Goal: Transaction & Acquisition: Subscribe to service/newsletter

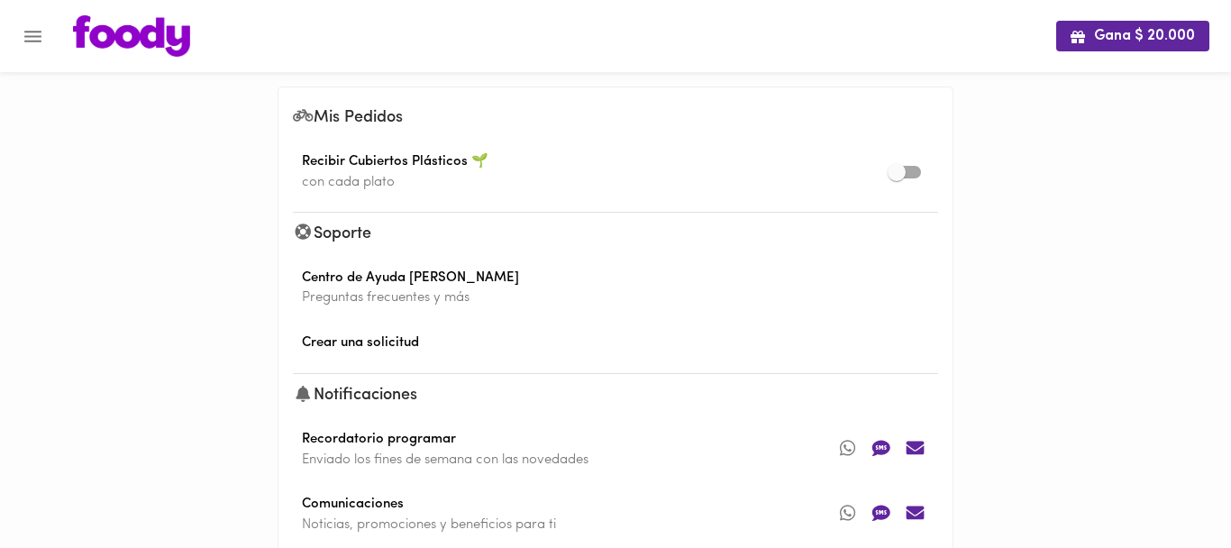
scroll to position [140, 0]
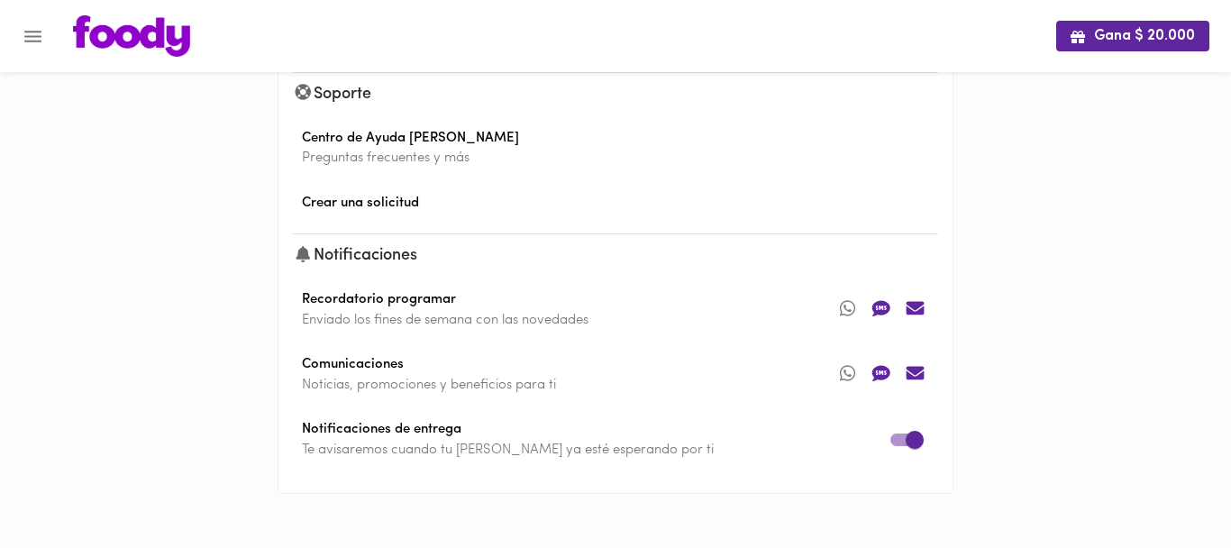
click at [93, 23] on img at bounding box center [131, 35] width 117 height 41
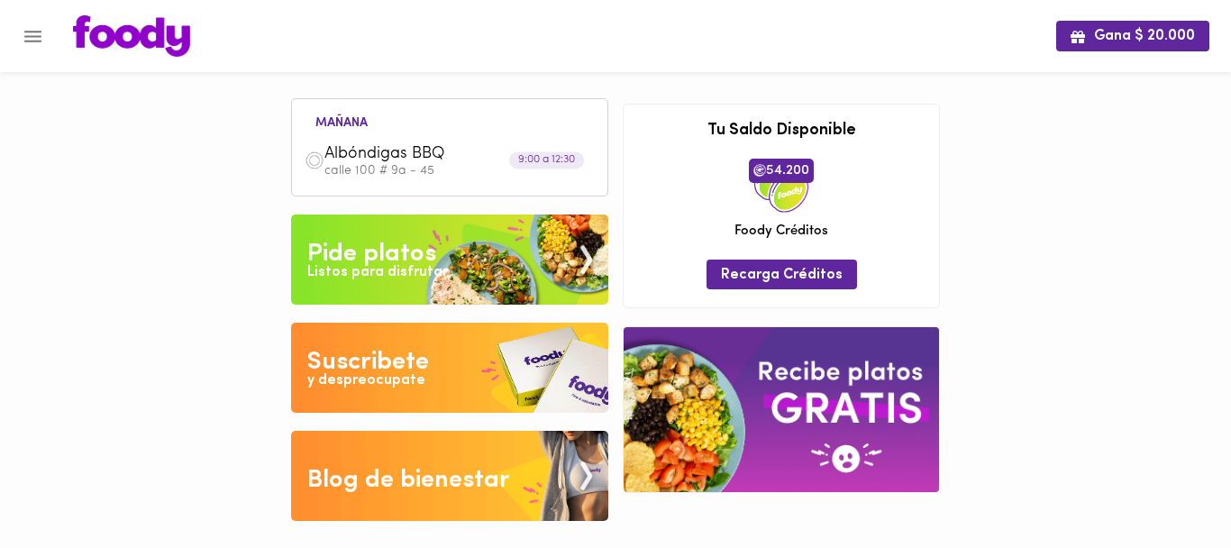
click at [113, 48] on img at bounding box center [131, 35] width 117 height 41
click at [28, 43] on icon "Menu" at bounding box center [33, 36] width 23 height 23
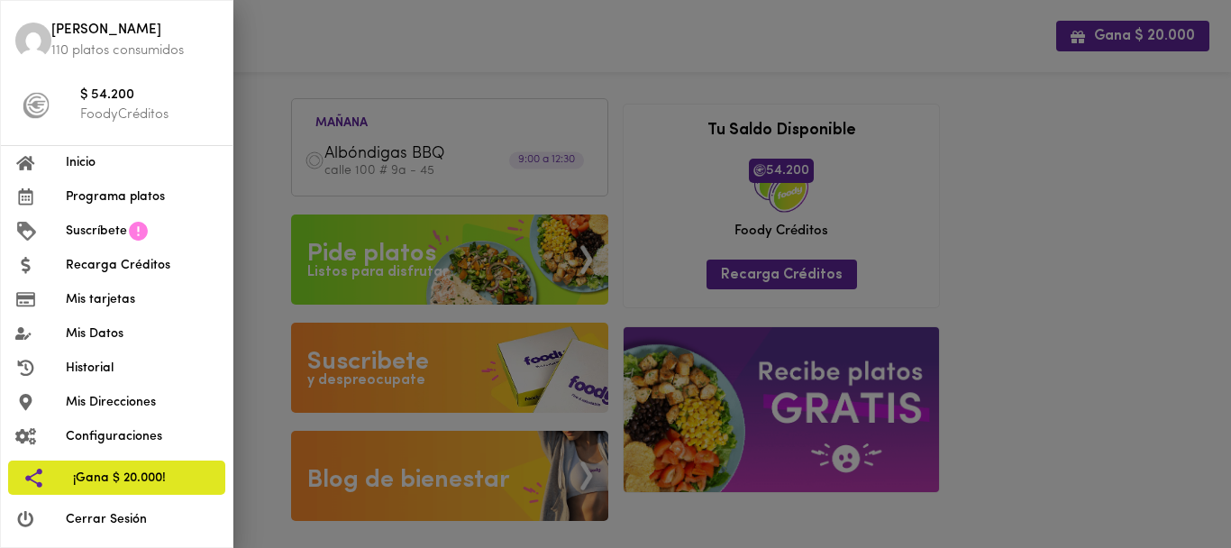
click at [96, 205] on span "Programa platos" at bounding box center [142, 196] width 152 height 19
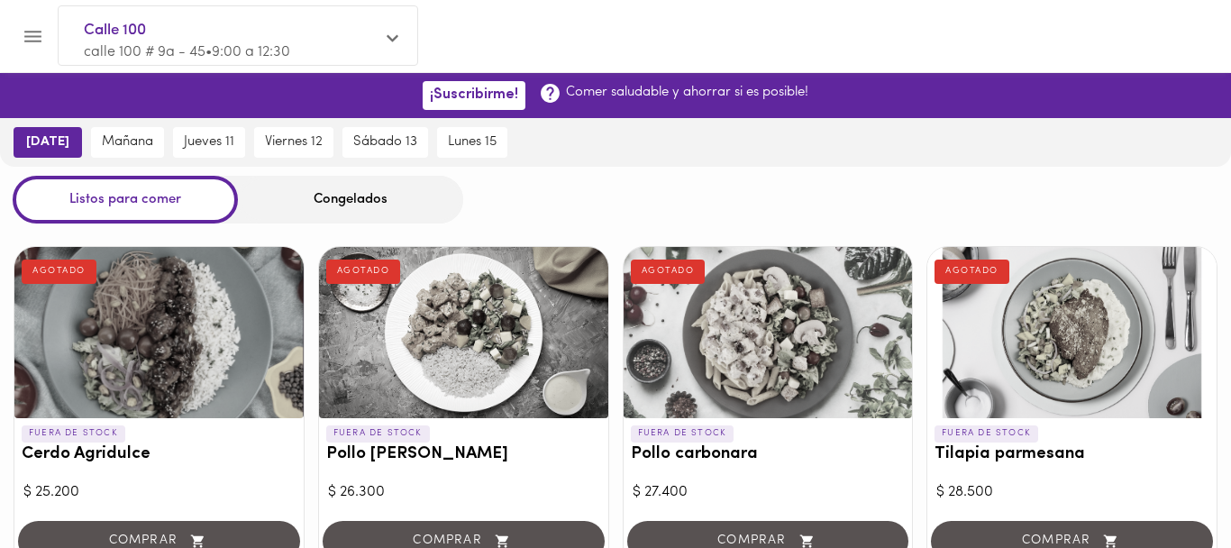
click at [50, 150] on span "[DATE]" at bounding box center [47, 142] width 43 height 16
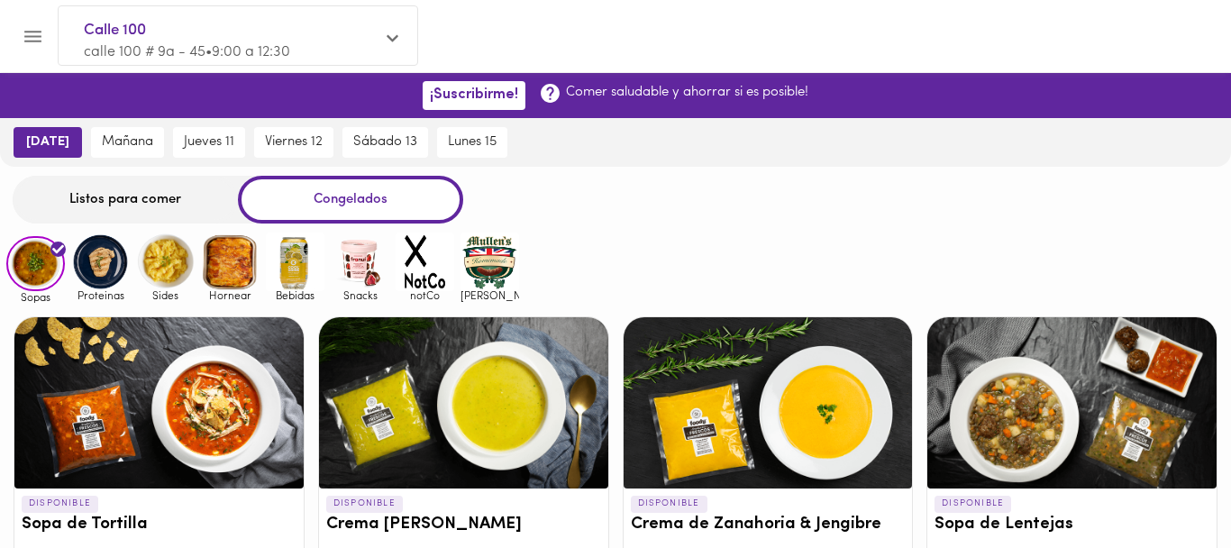
click at [50, 150] on span "[DATE]" at bounding box center [47, 142] width 43 height 16
click at [95, 217] on div "Listos para comer" at bounding box center [125, 200] width 225 height 48
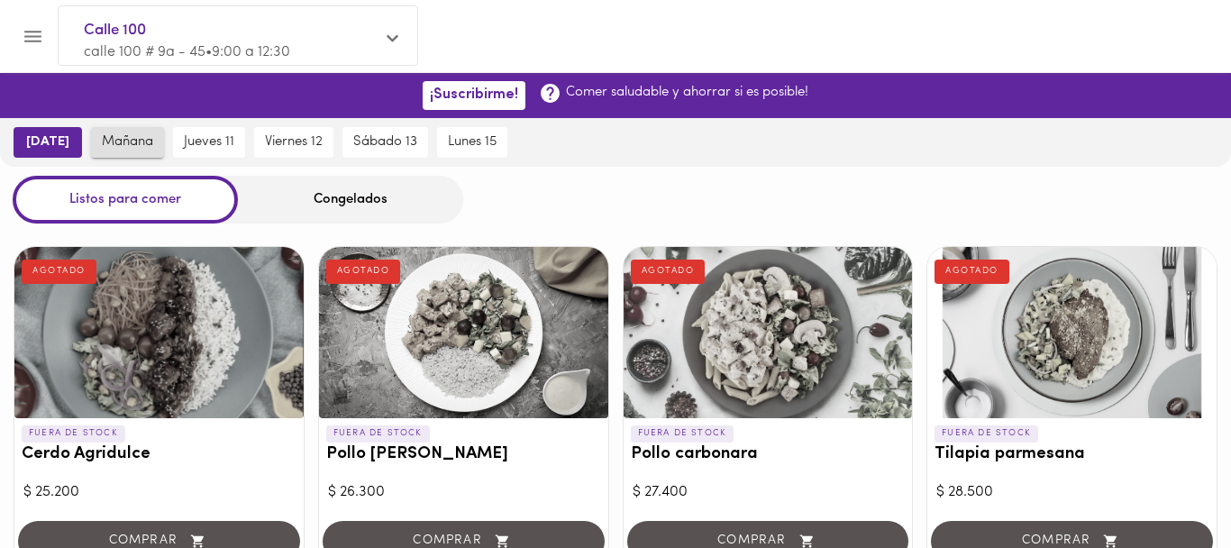
click at [141, 135] on span "mañana" at bounding box center [127, 142] width 51 height 16
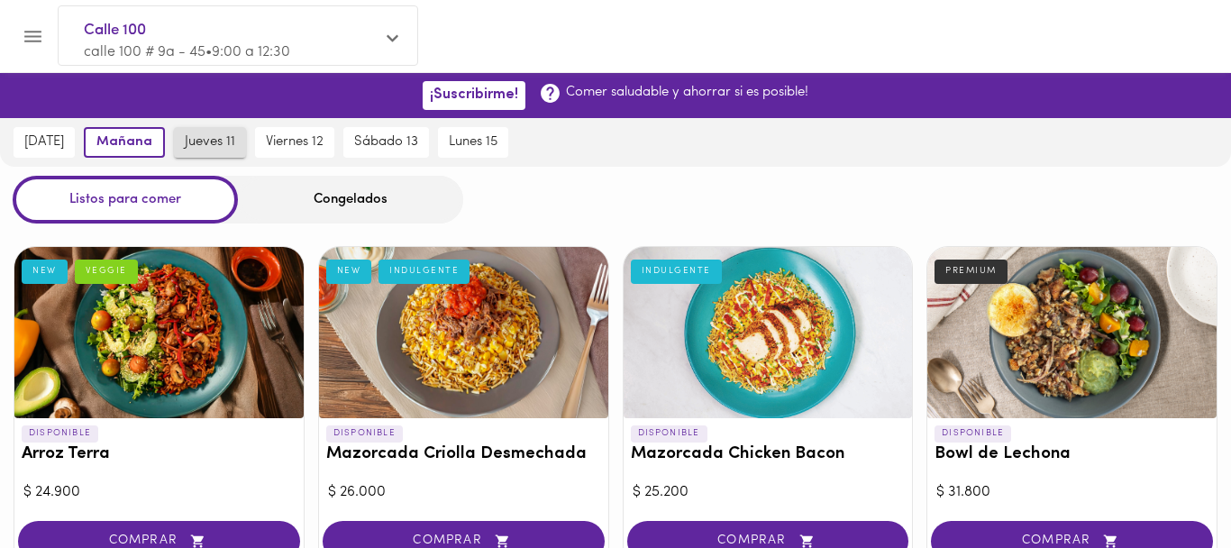
click at [174, 133] on button "jueves 11" at bounding box center [210, 142] width 72 height 31
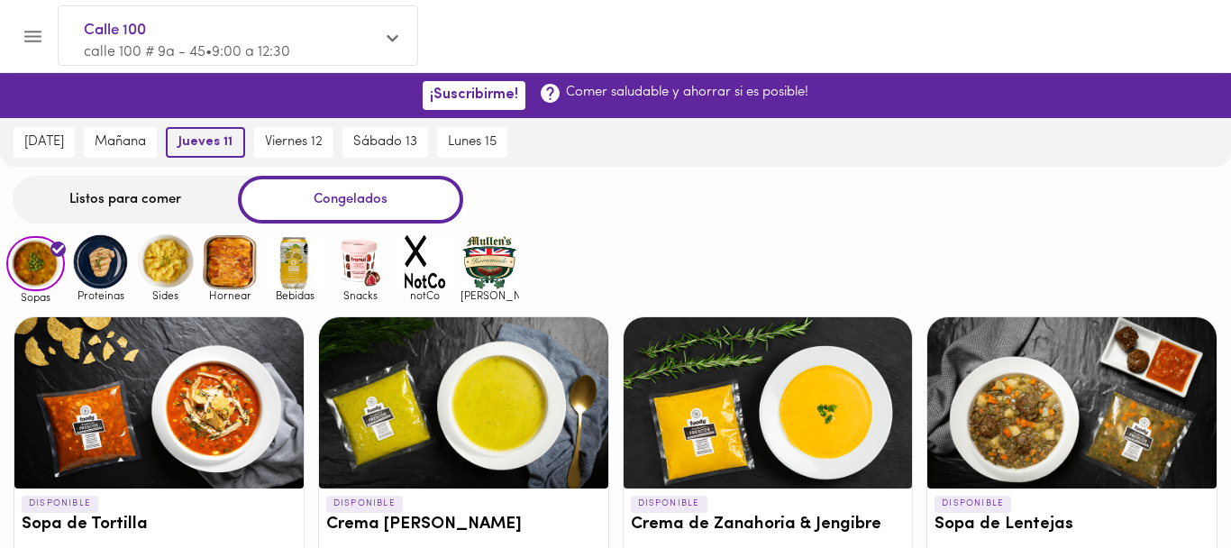
click at [187, 141] on span "jueves 11" at bounding box center [205, 142] width 54 height 16
click at [192, 196] on div "Listos para comer" at bounding box center [125, 200] width 225 height 48
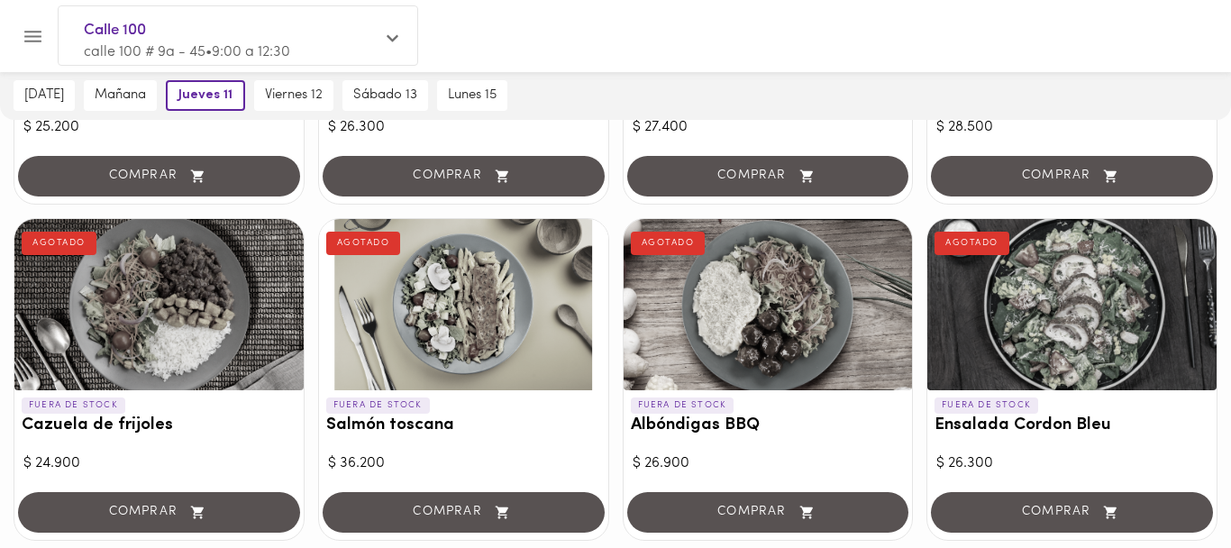
scroll to position [214, 0]
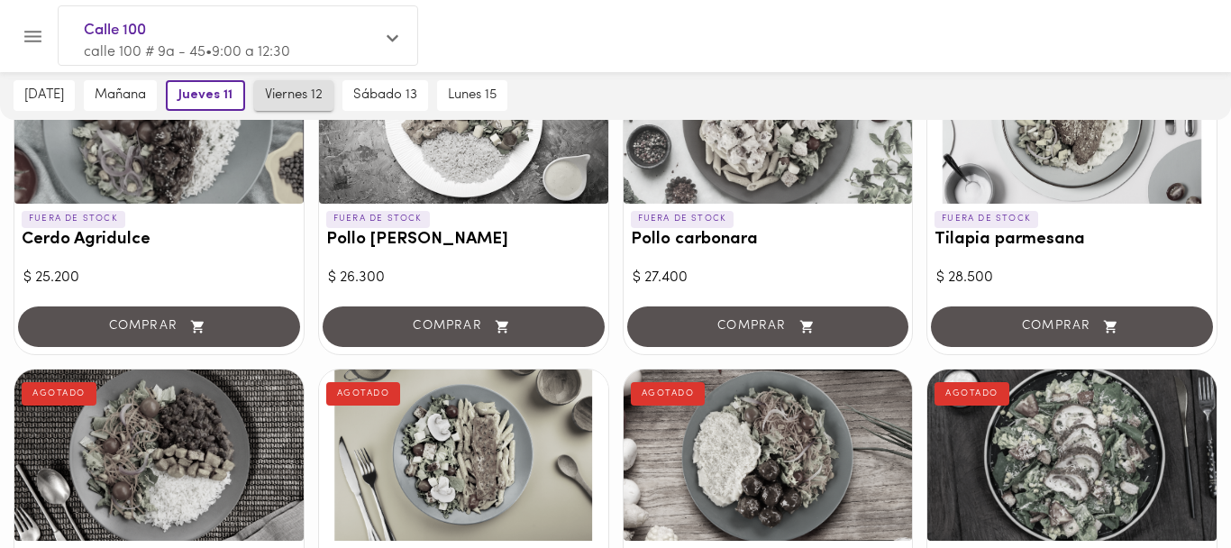
click at [307, 108] on button "viernes 12" at bounding box center [293, 95] width 79 height 31
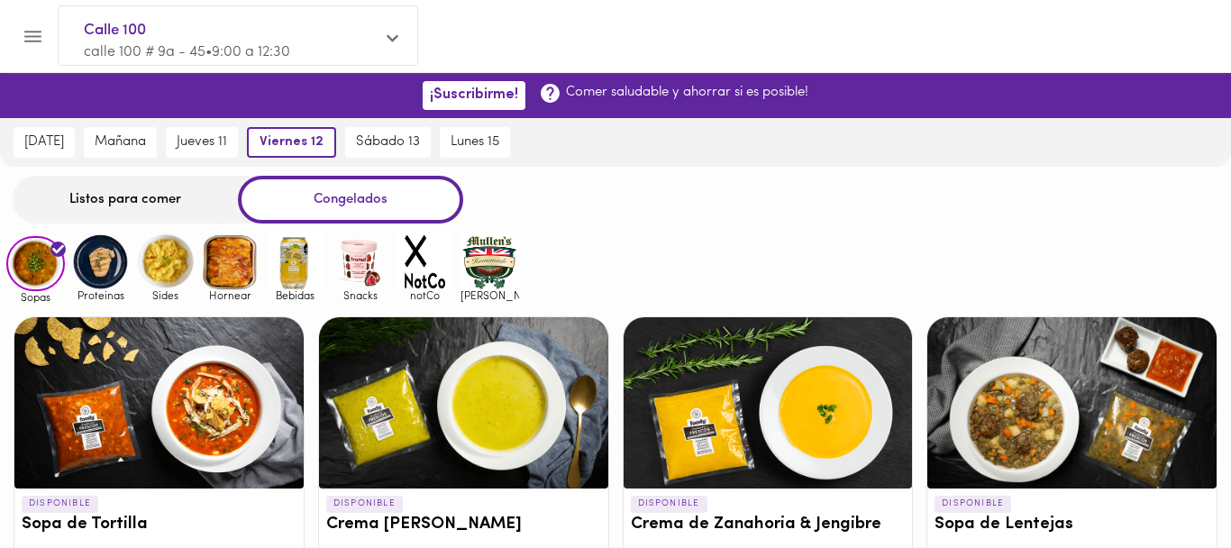
click at [147, 222] on div "Listos para comer" at bounding box center [125, 200] width 225 height 48
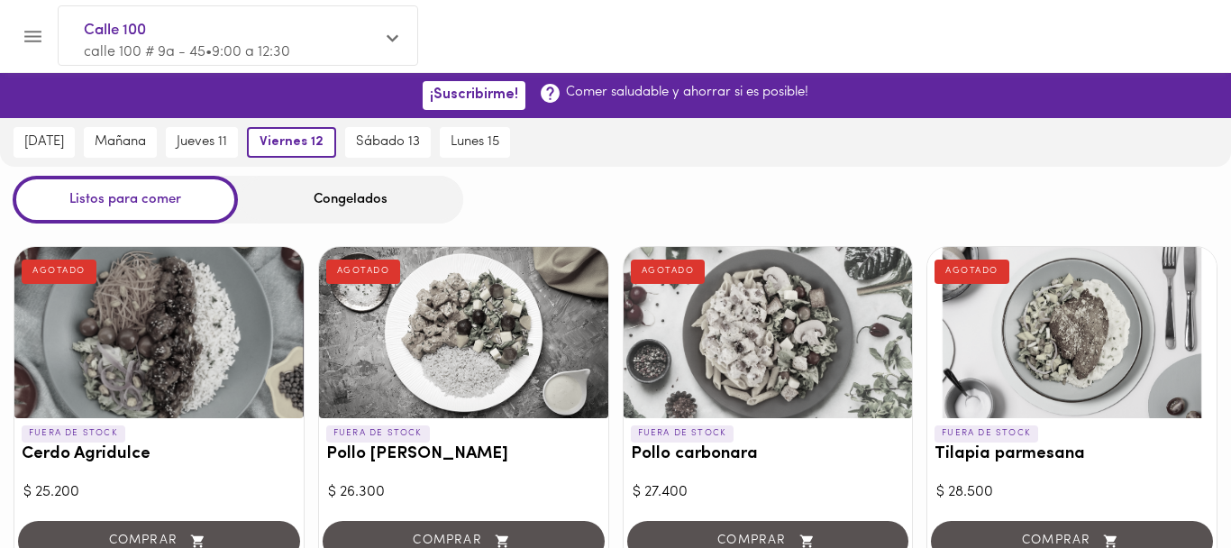
click at [141, 204] on div "Listos para comer" at bounding box center [125, 200] width 225 height 48
click at [369, 132] on button "sábado 13" at bounding box center [388, 142] width 86 height 31
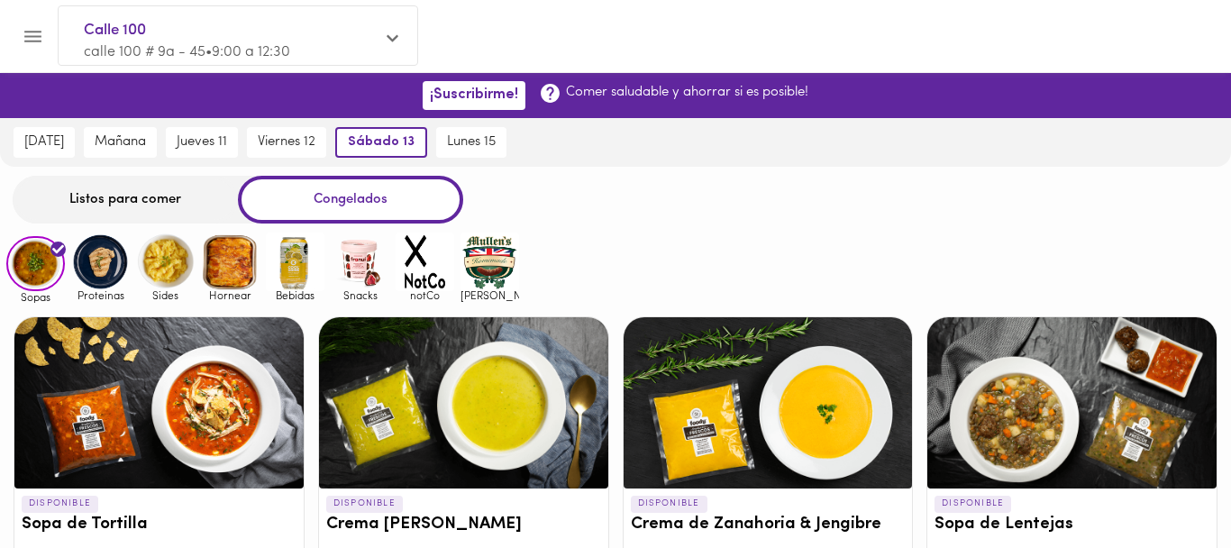
click at [136, 191] on div "Listos para comer" at bounding box center [125, 200] width 225 height 48
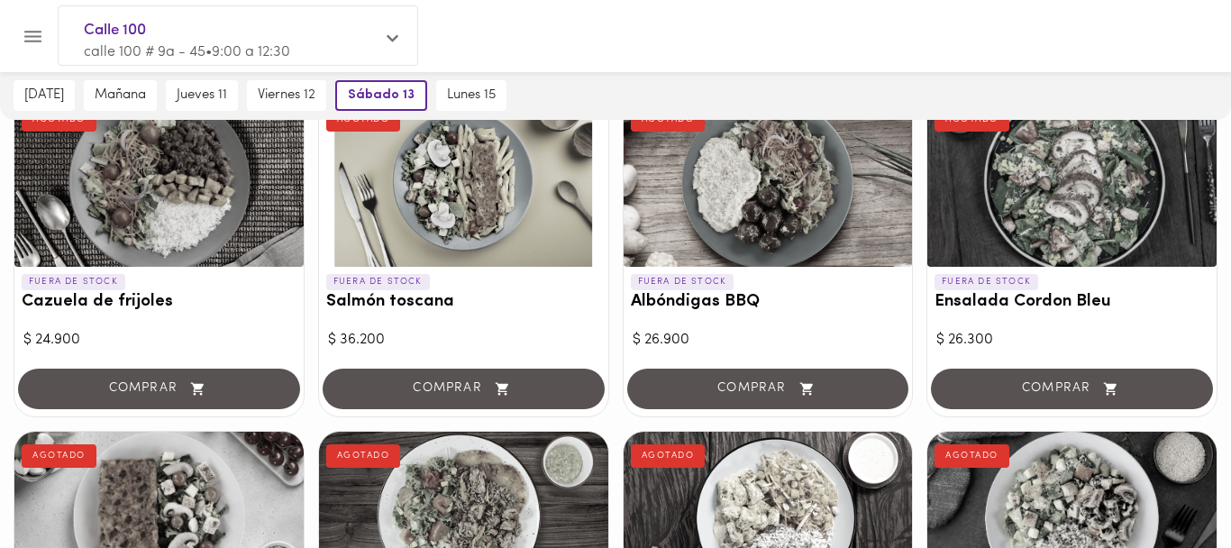
scroll to position [485, 0]
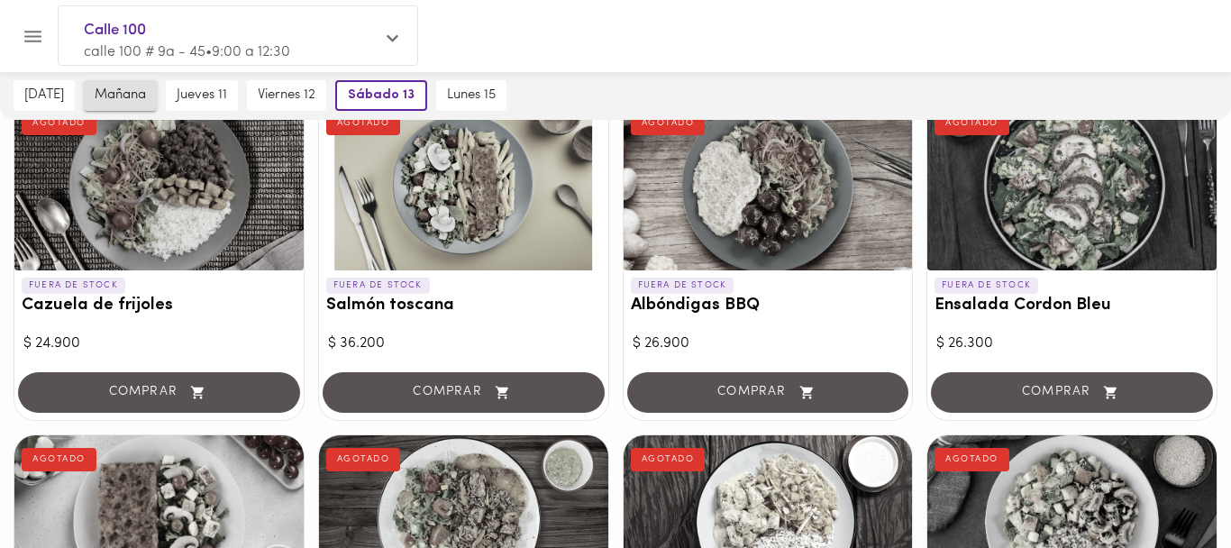
click at [106, 94] on span "mañana" at bounding box center [120, 95] width 51 height 16
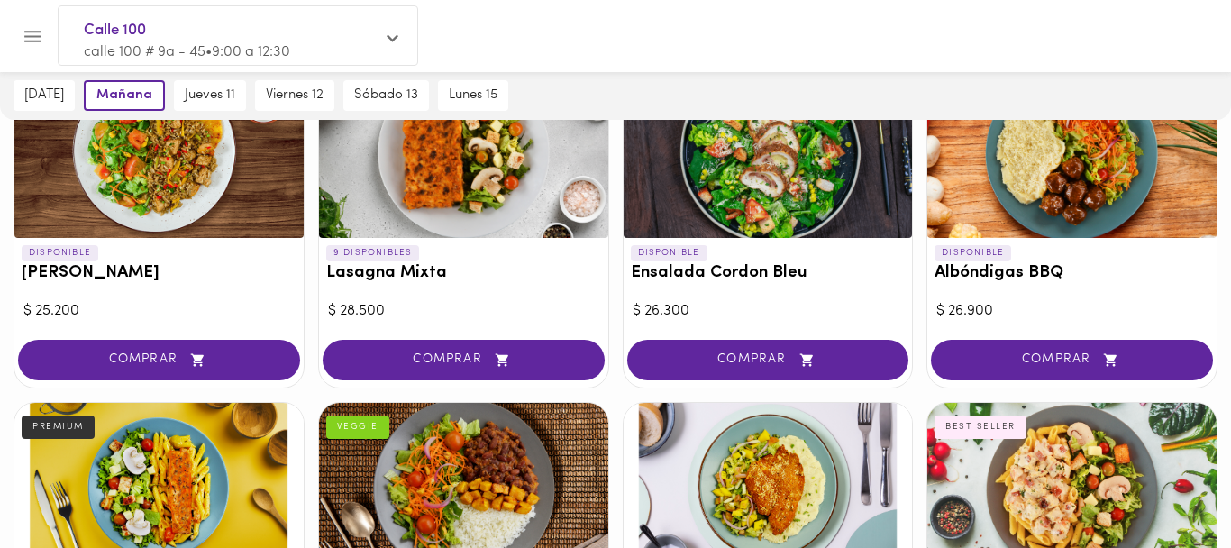
scroll to position [1191, 0]
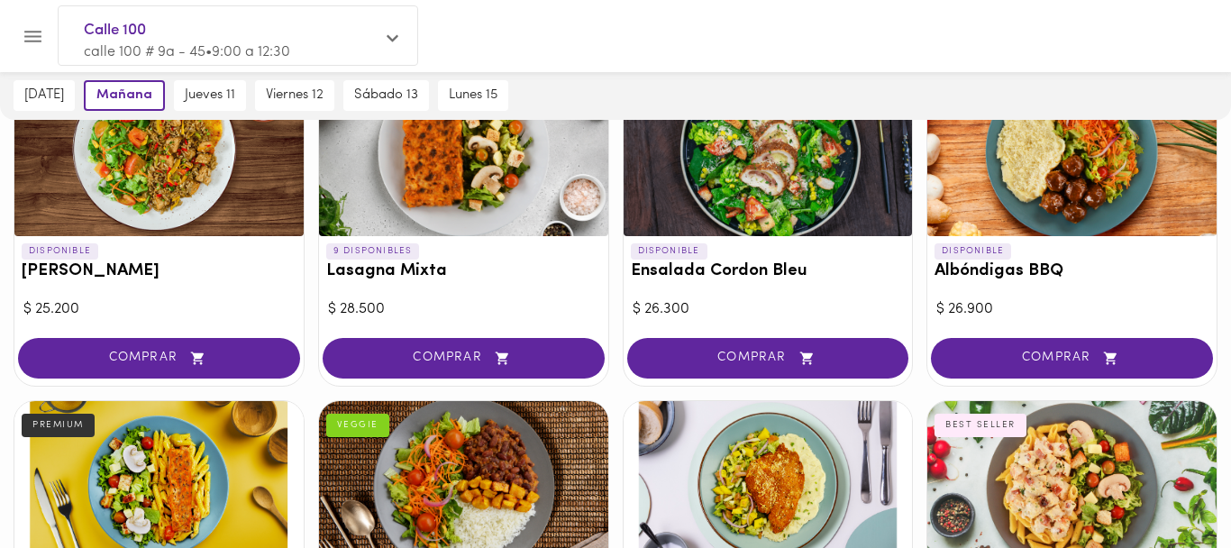
click at [35, 36] on icon "Menu" at bounding box center [32, 37] width 17 height 12
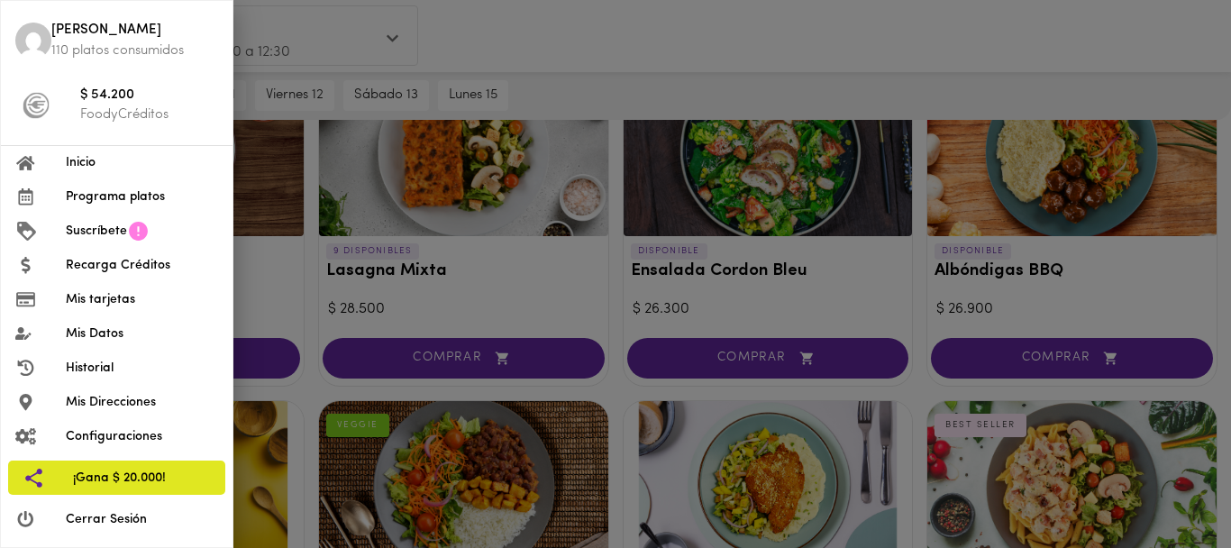
click at [95, 233] on span "Suscríbete" at bounding box center [96, 231] width 61 height 19
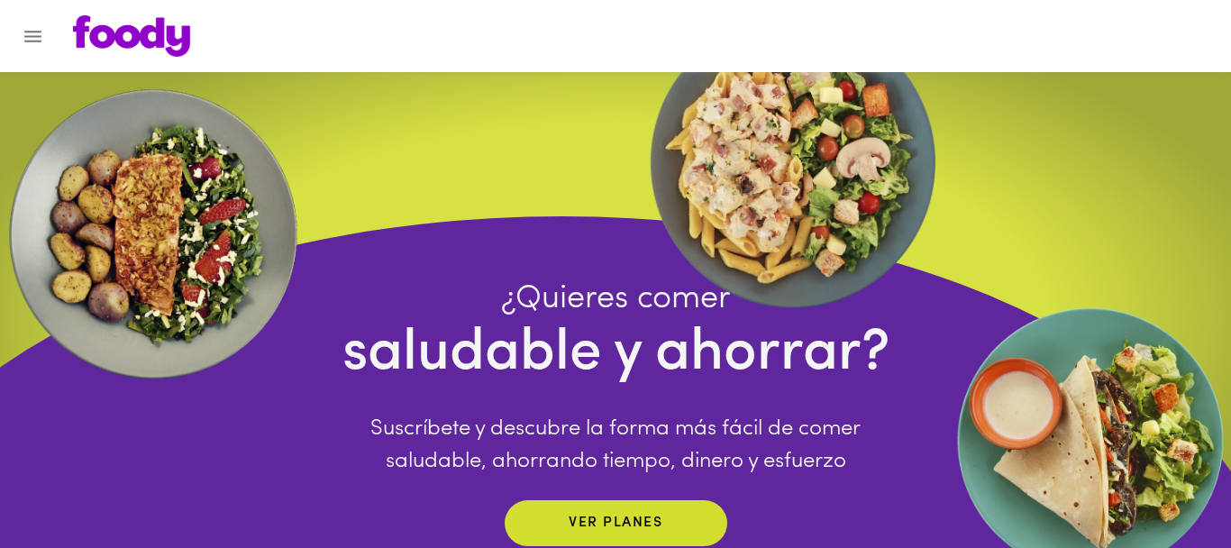
click at [35, 32] on icon "Menu" at bounding box center [33, 36] width 23 height 23
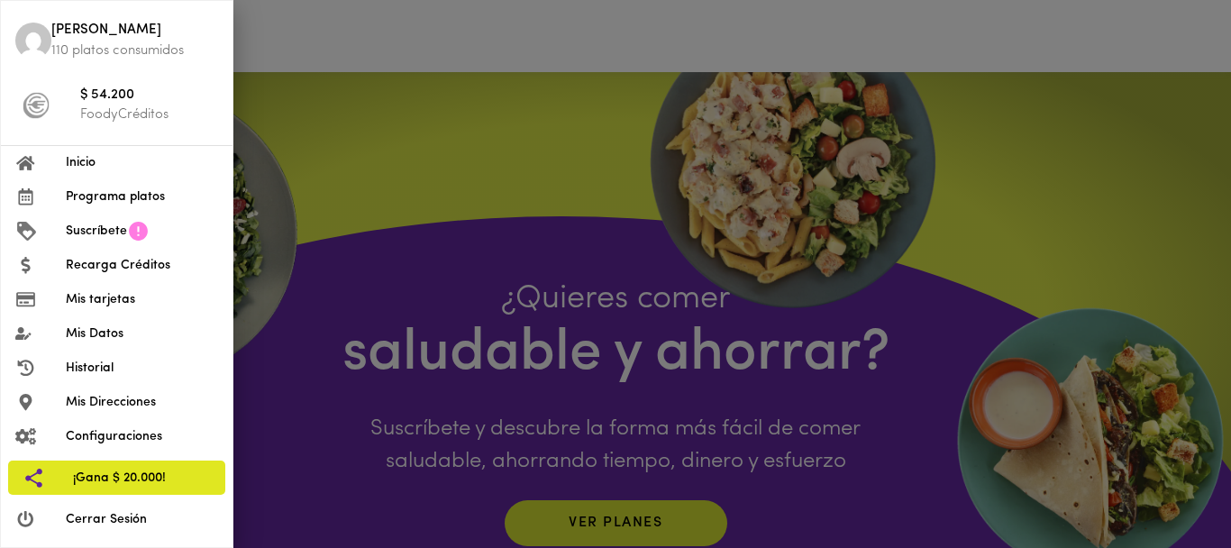
click at [75, 328] on span "Mis Datos" at bounding box center [142, 333] width 152 height 19
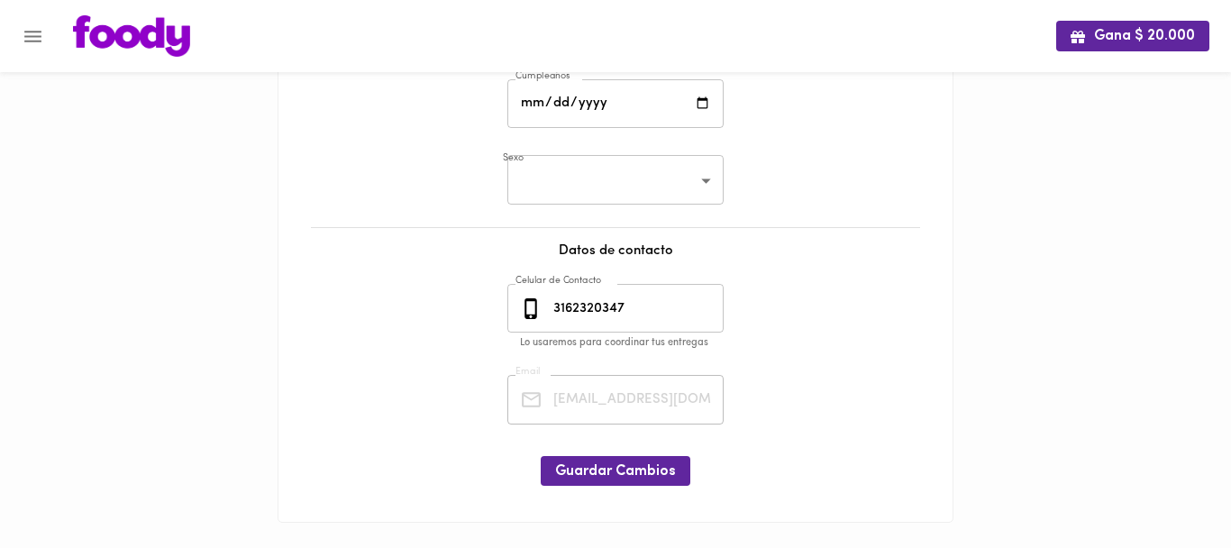
scroll to position [414, 0]
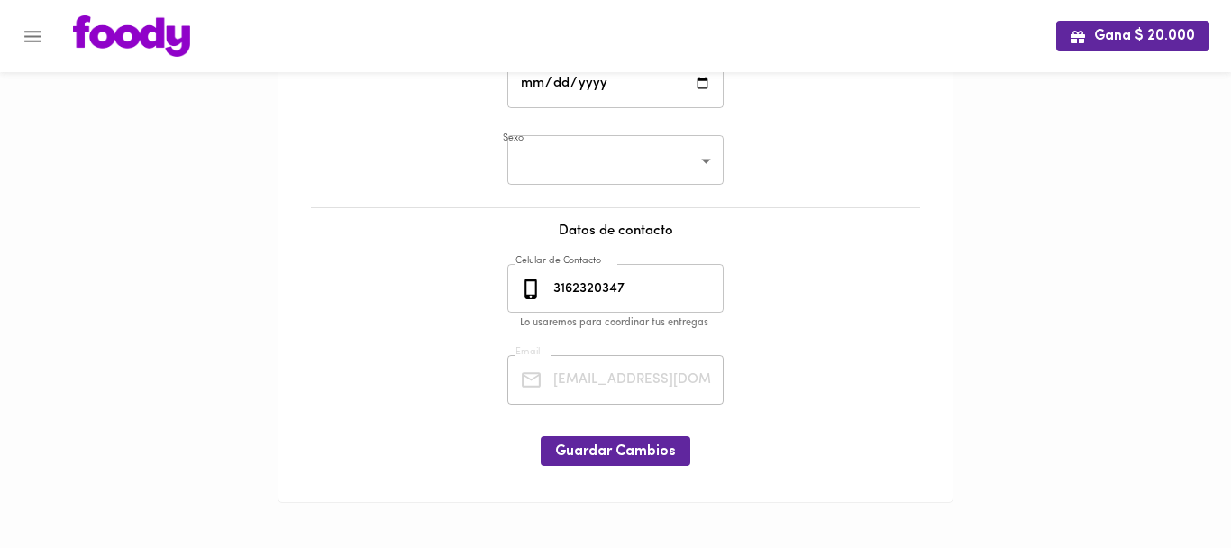
click at [38, 50] on button "Menu" at bounding box center [33, 36] width 44 height 44
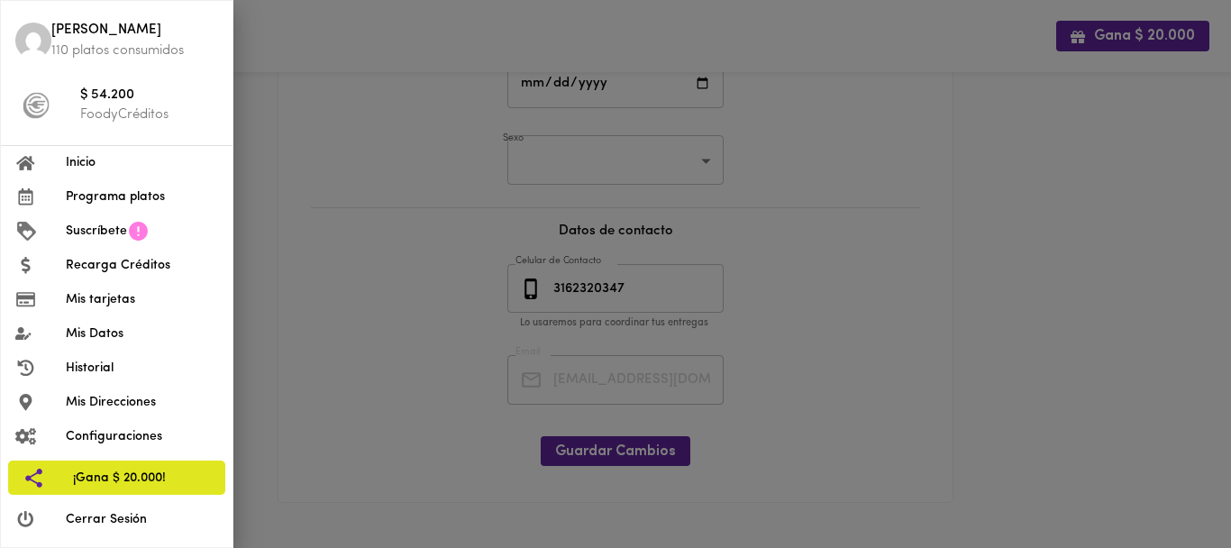
click at [118, 400] on span "Mis Direcciones" at bounding box center [142, 402] width 152 height 19
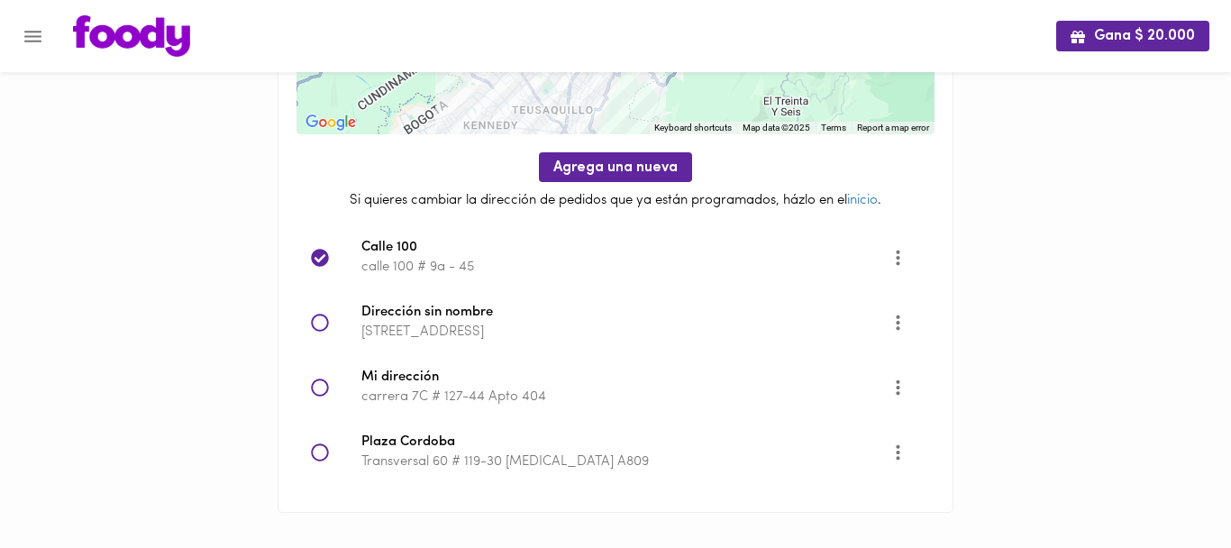
scroll to position [183, 0]
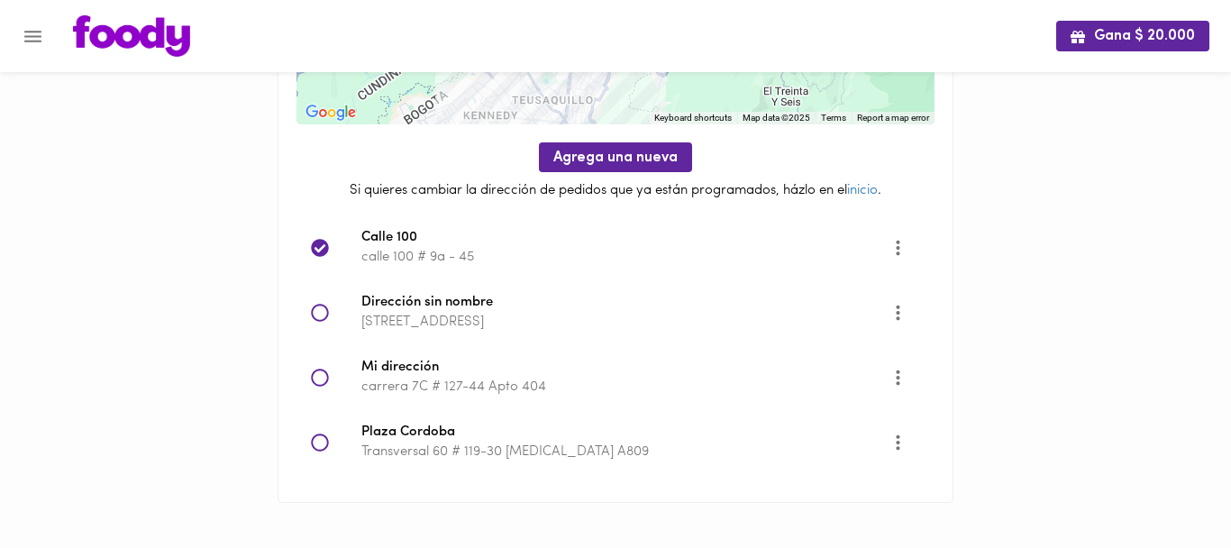
click at [938, 251] on div "Mis Direcciones Guardadas ← Move left → Move right ↑ Move up ↓ Move down + Zoom…" at bounding box center [615, 202] width 674 height 597
click at [898, 251] on icon "Opciones" at bounding box center [898, 247] width 4 height 15
click at [698, 250] on div at bounding box center [615, 274] width 1231 height 548
click at [24, 36] on icon "Menu" at bounding box center [33, 36] width 23 height 23
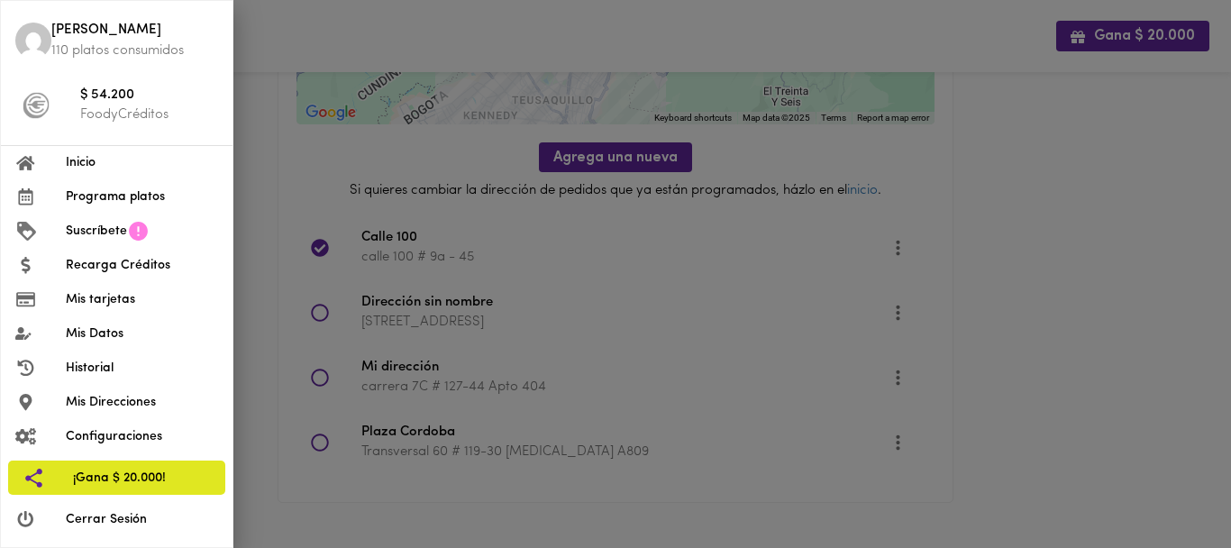
click at [64, 260] on div at bounding box center [40, 265] width 50 height 17
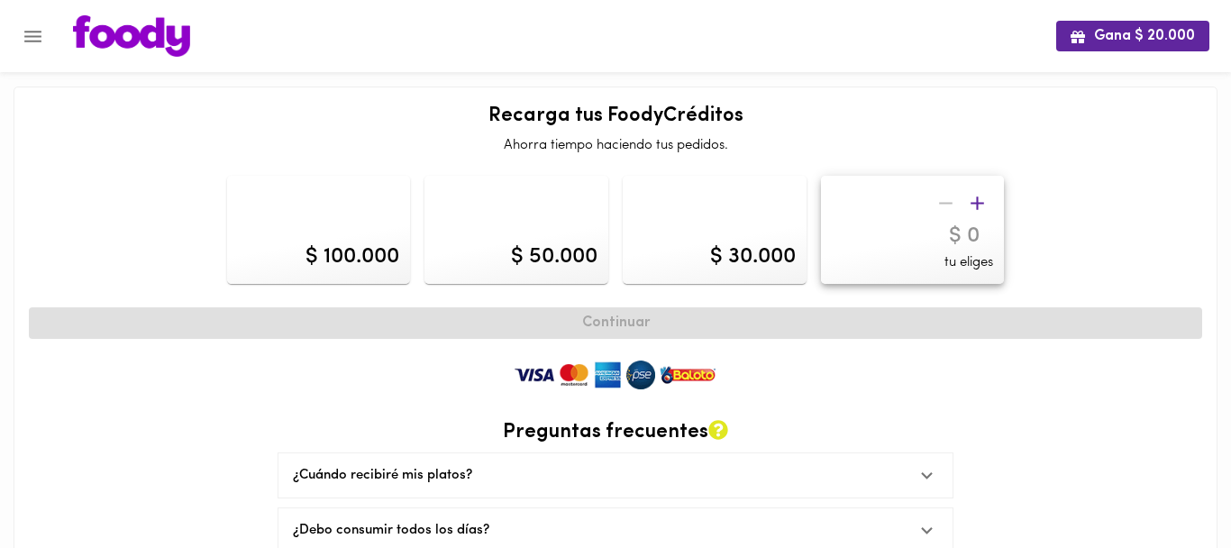
click at [33, 21] on button "Menu" at bounding box center [33, 36] width 44 height 44
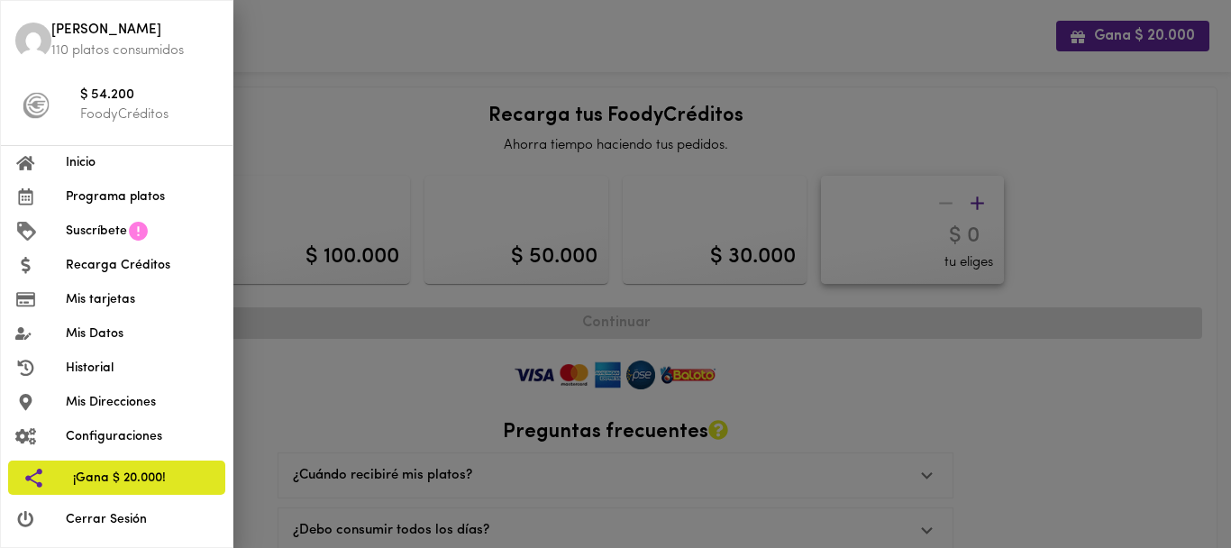
click at [59, 441] on div at bounding box center [40, 436] width 50 height 17
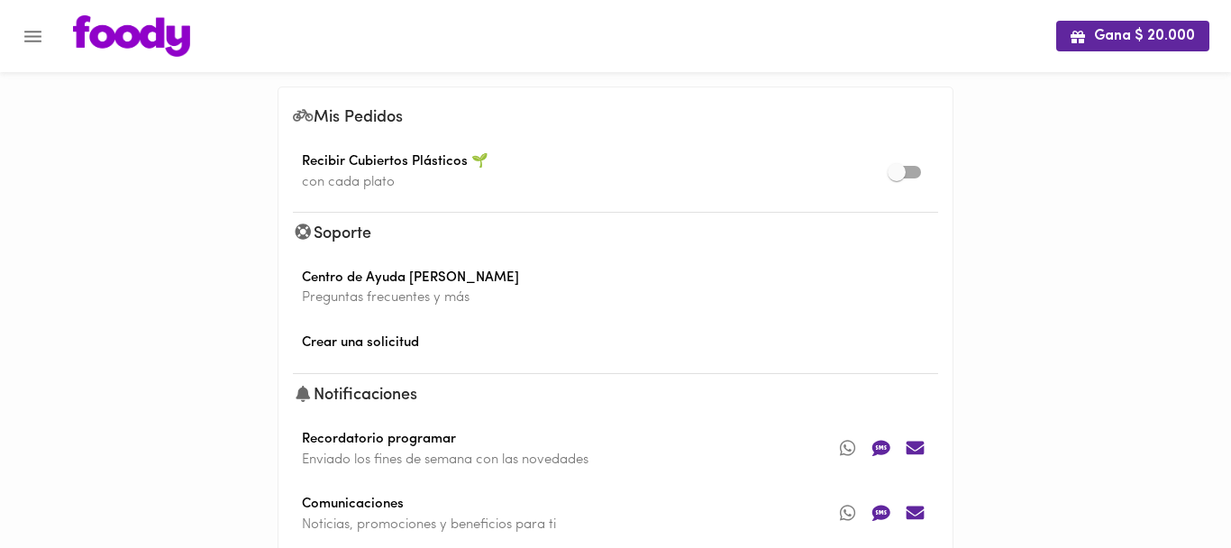
click at [30, 44] on icon "Menu" at bounding box center [33, 36] width 23 height 23
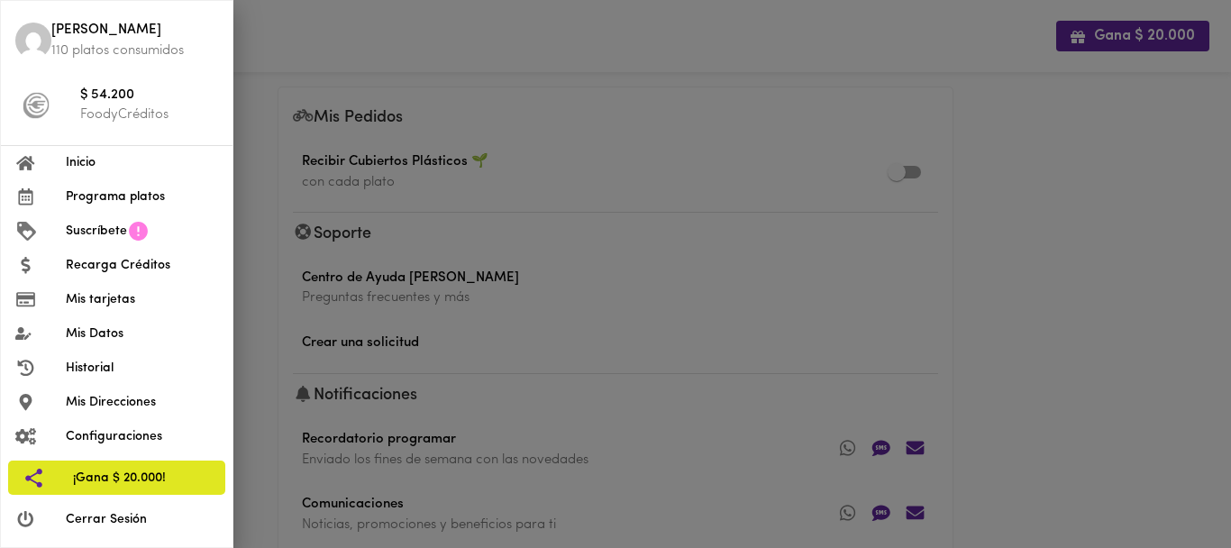
click at [45, 39] on img at bounding box center [33, 41] width 36 height 36
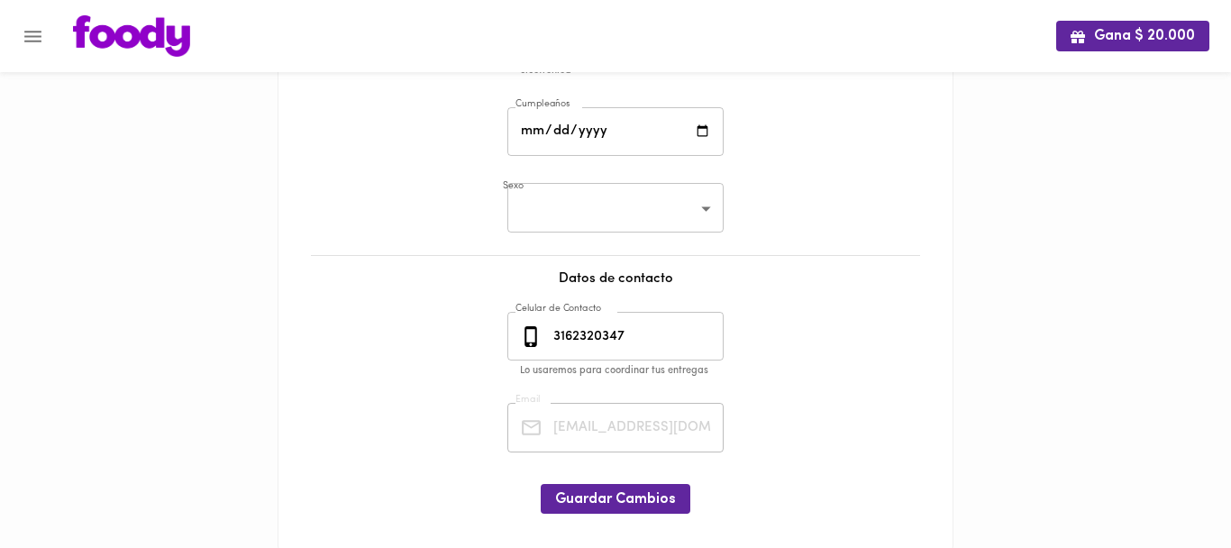
scroll to position [414, 0]
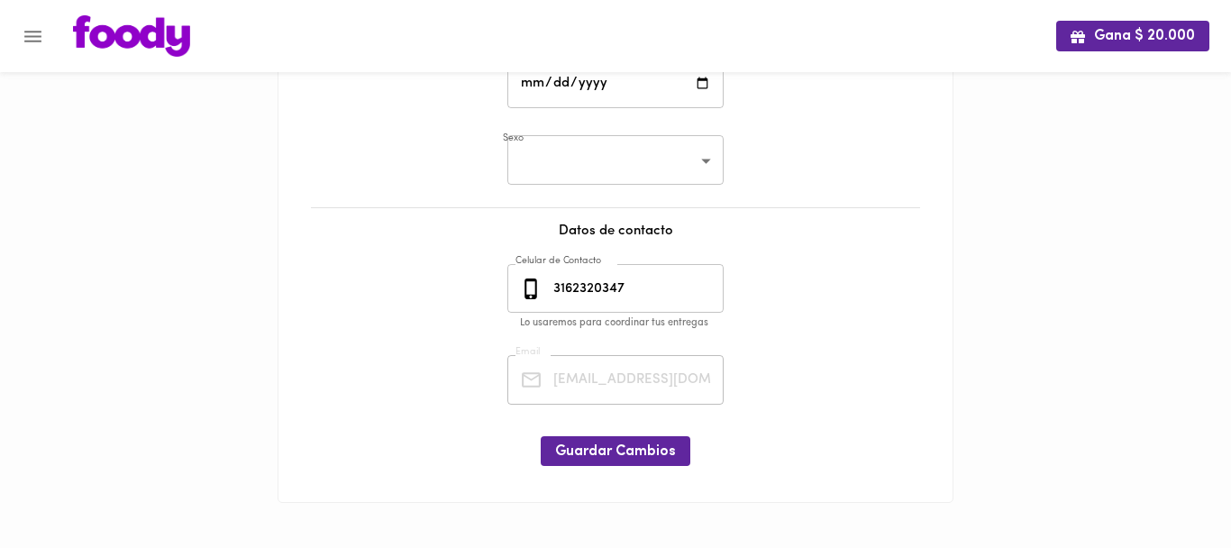
click at [34, 44] on icon "Menu" at bounding box center [33, 36] width 23 height 23
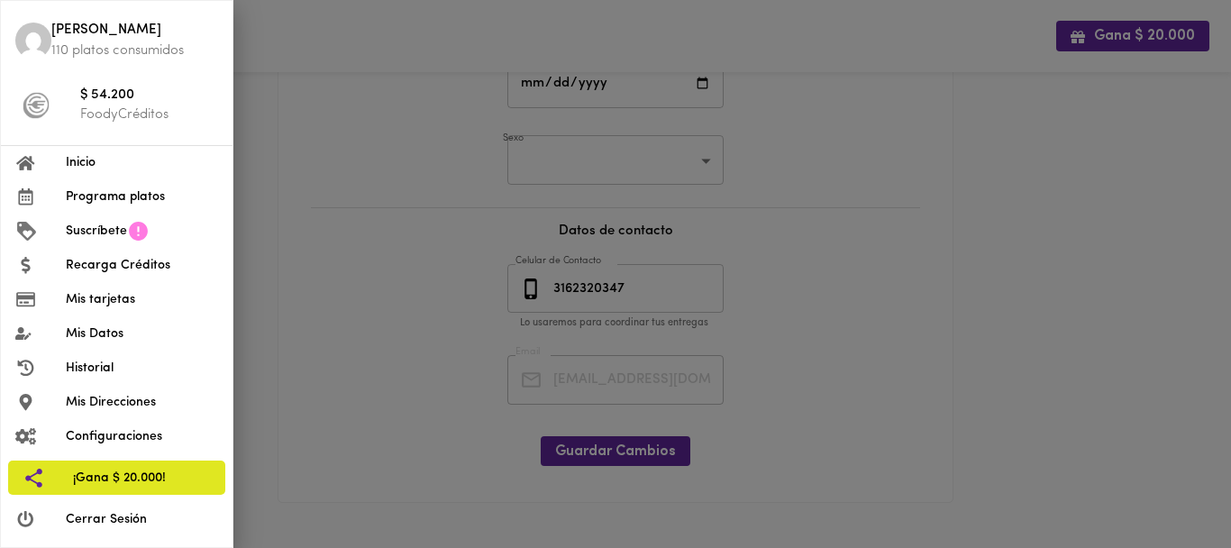
click at [122, 187] on span "Programa platos" at bounding box center [142, 196] width 152 height 19
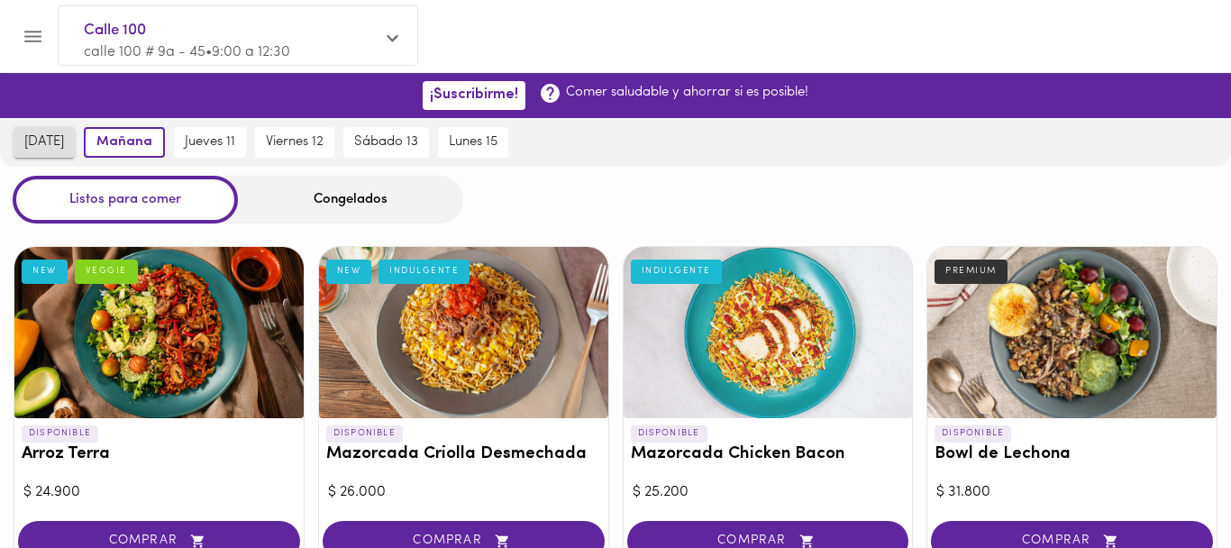
click at [32, 144] on span "[DATE]" at bounding box center [44, 142] width 40 height 16
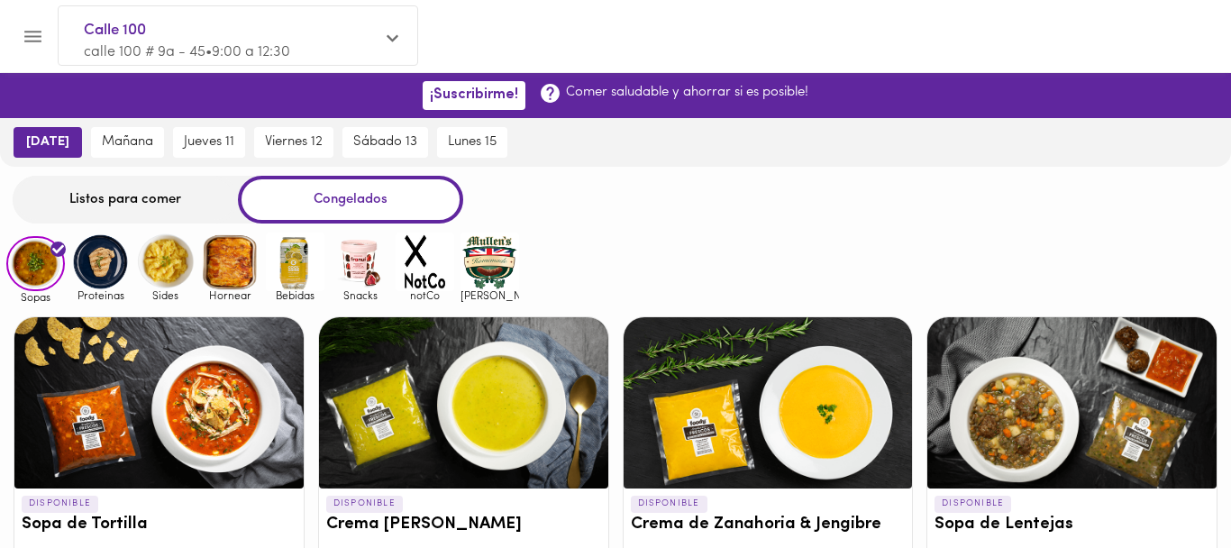
click at [115, 199] on div "Listos para comer" at bounding box center [125, 200] width 225 height 48
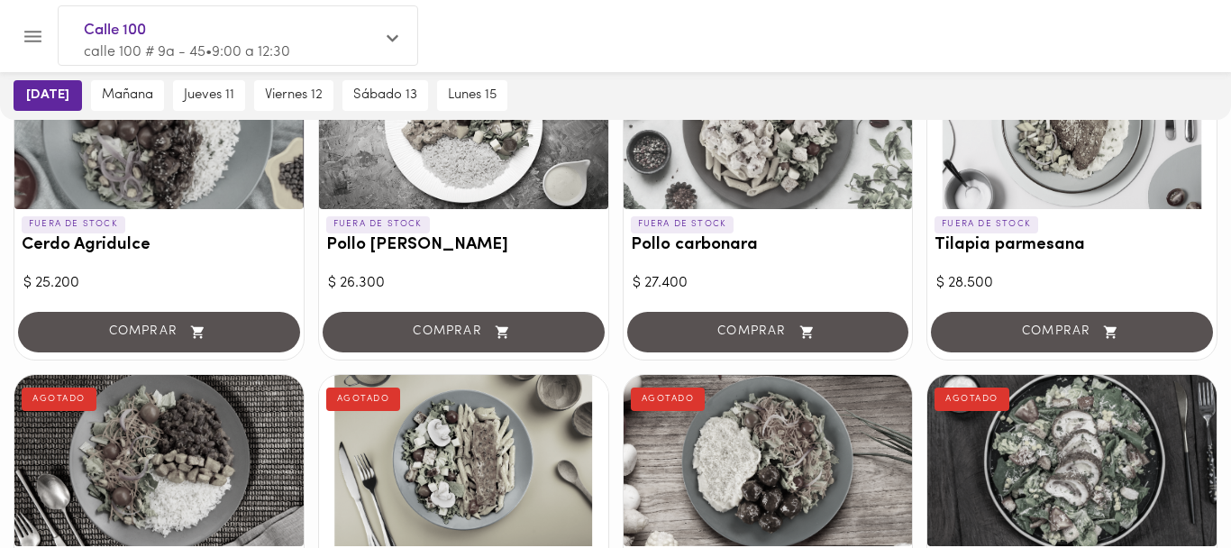
scroll to position [46, 0]
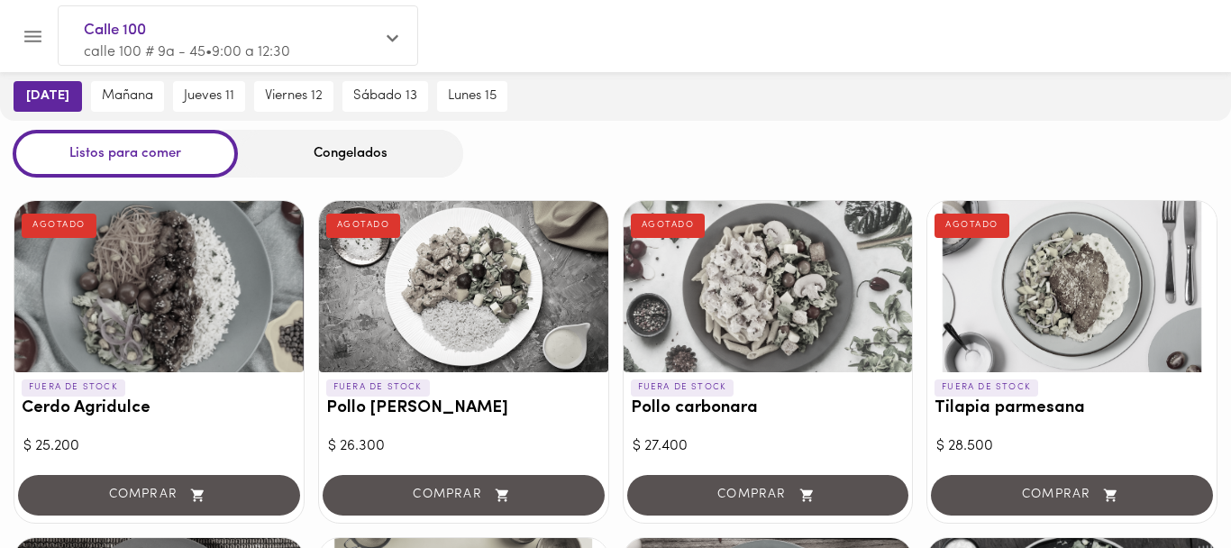
click at [26, 32] on icon "Menu" at bounding box center [32, 37] width 17 height 12
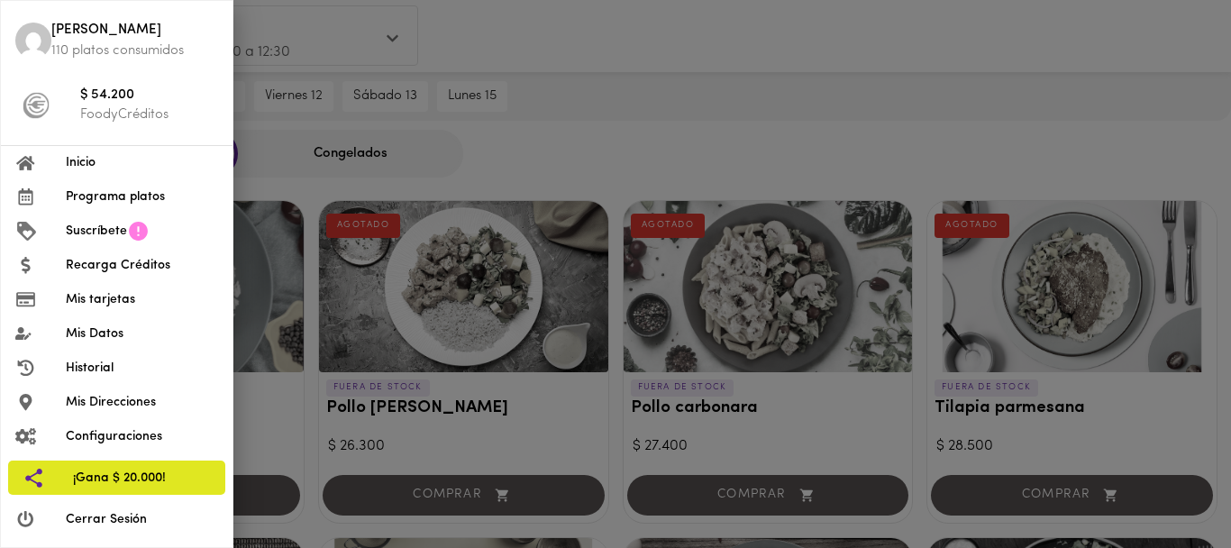
click at [33, 159] on icon at bounding box center [25, 163] width 21 height 17
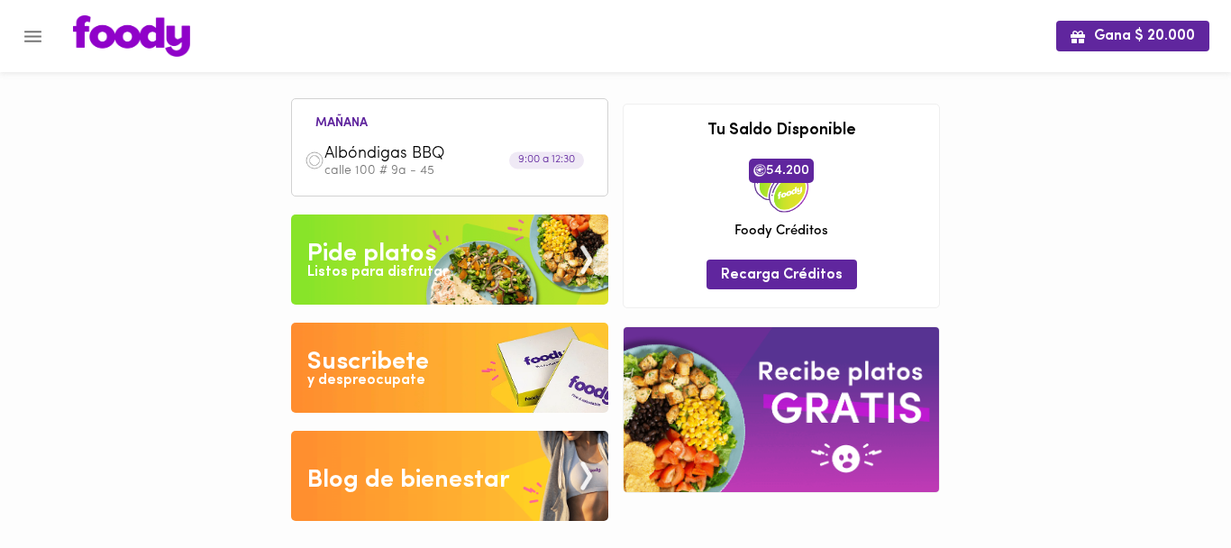
click at [408, 271] on div "Listos para disfrutar" at bounding box center [377, 272] width 141 height 21
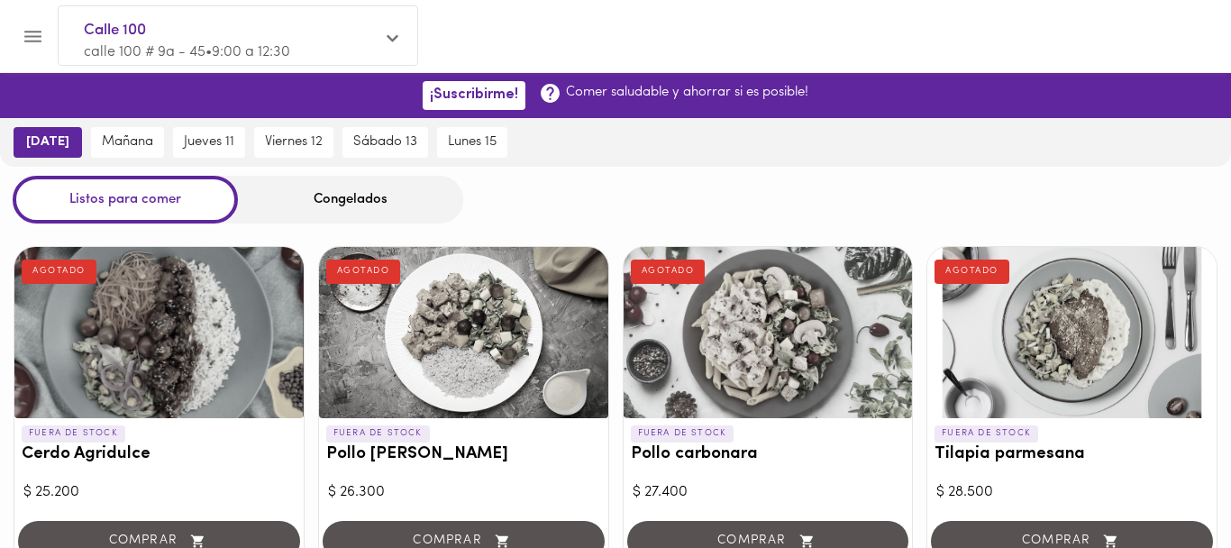
click at [29, 58] on div at bounding box center [615, 36] width 1231 height 72
click at [25, 48] on button "Menu" at bounding box center [33, 36] width 44 height 44
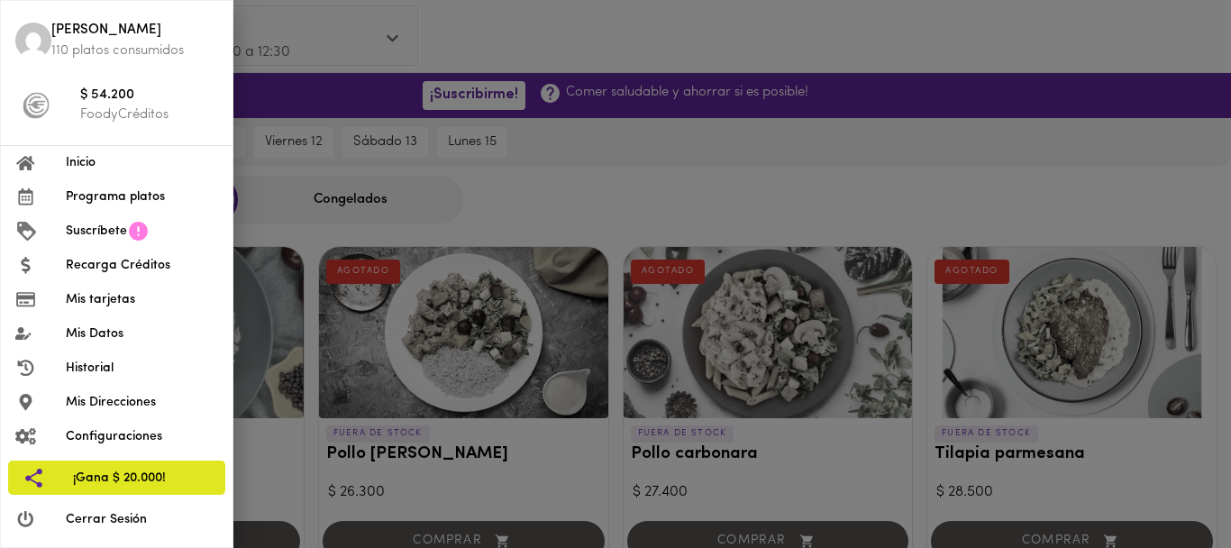
click at [68, 162] on span "Inicio" at bounding box center [142, 162] width 152 height 19
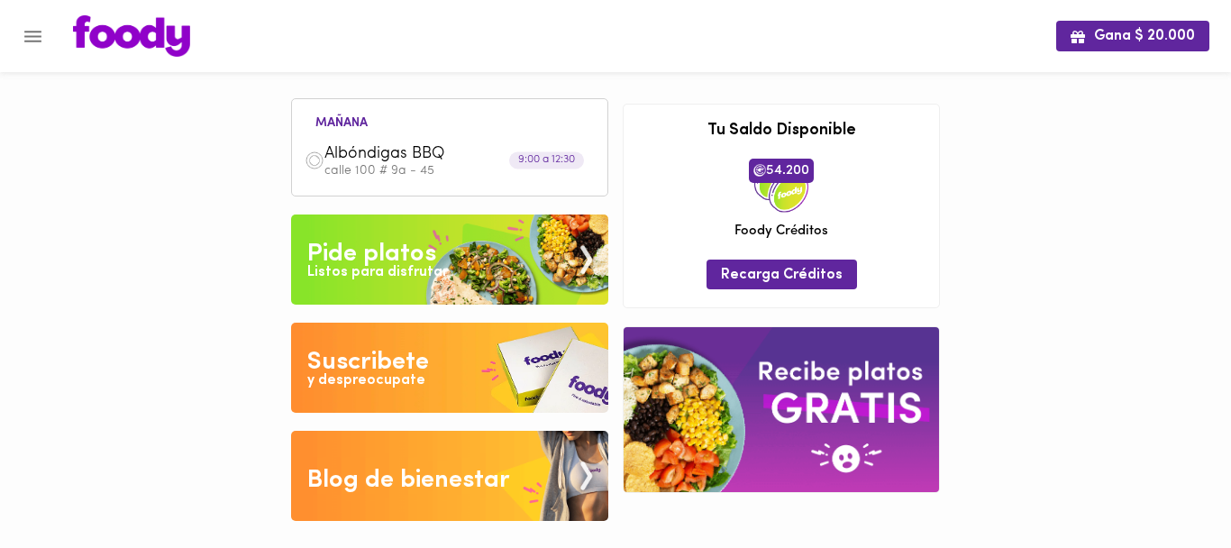
click at [179, 42] on img at bounding box center [131, 35] width 117 height 41
